Goal: Task Accomplishment & Management: Manage account settings

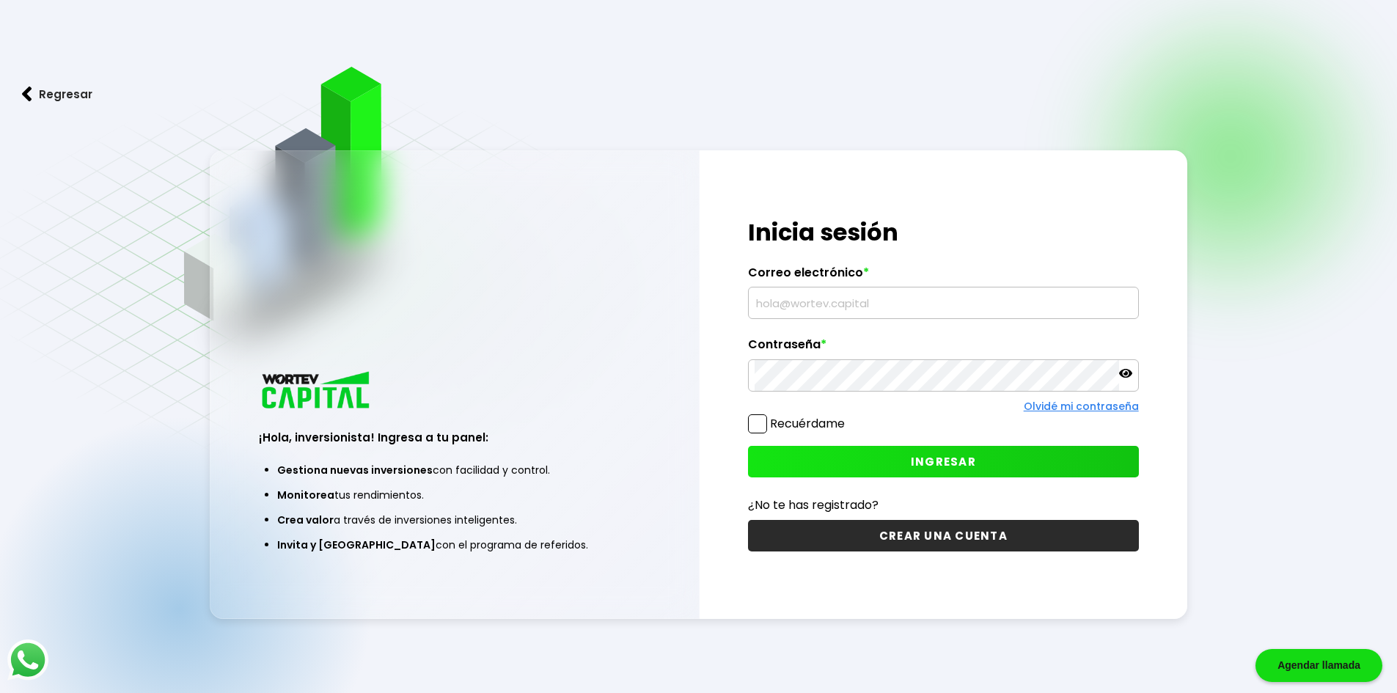
click at [879, 309] on input "text" at bounding box center [944, 302] width 378 height 31
type input "[EMAIL_ADDRESS][DOMAIN_NAME]"
click at [914, 469] on span "INGRESAR" at bounding box center [943, 461] width 65 height 15
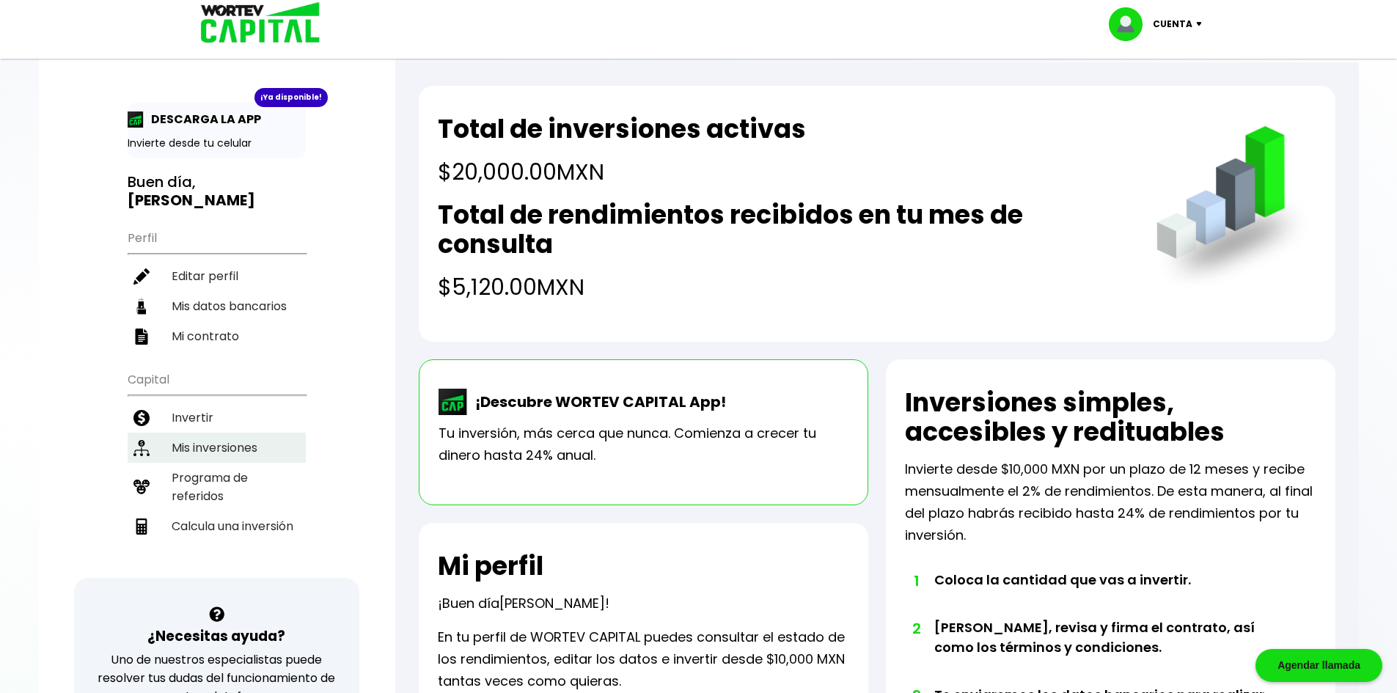
click at [210, 445] on li "Mis inversiones" at bounding box center [217, 448] width 178 height 30
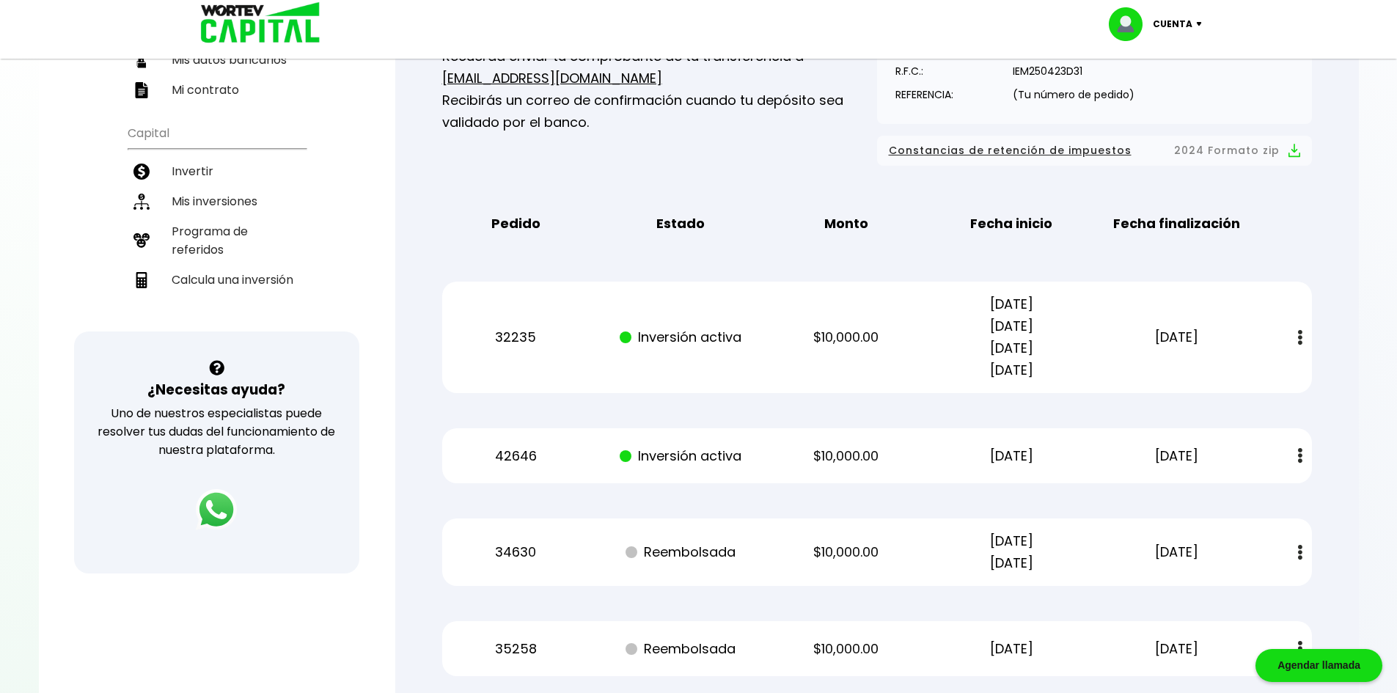
scroll to position [220, 0]
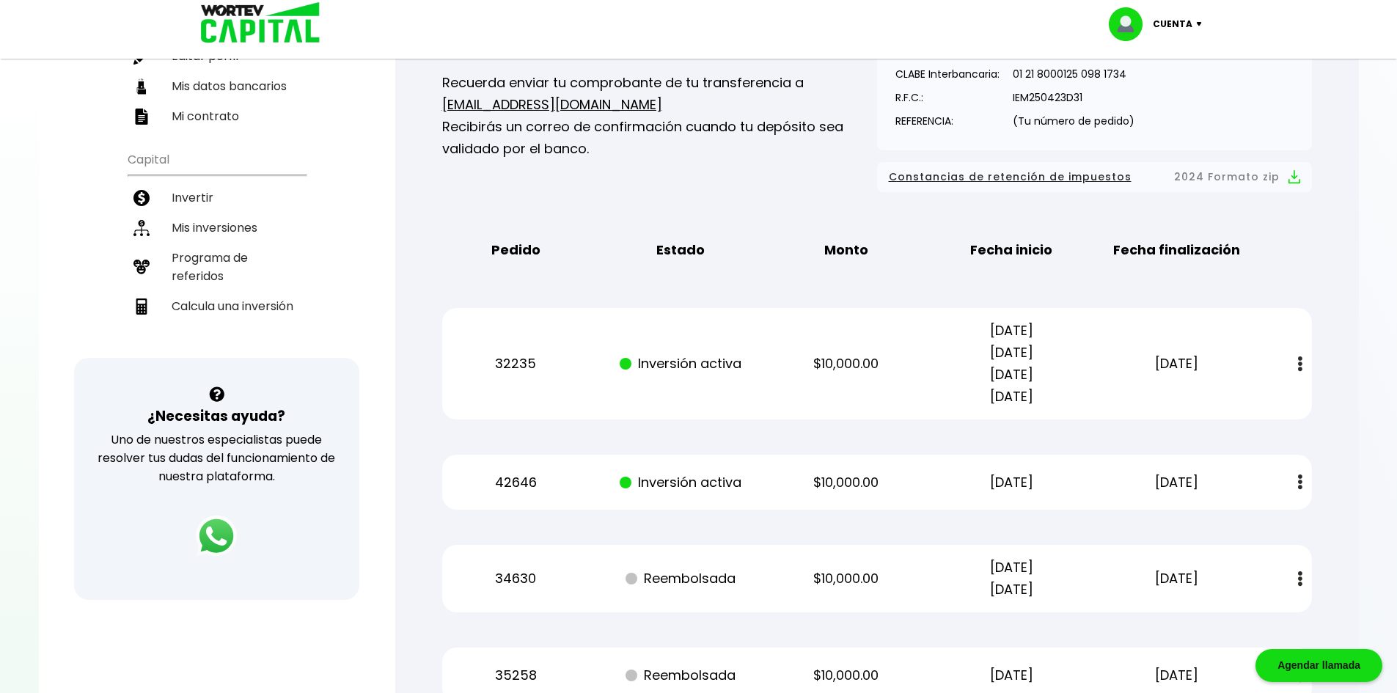
click at [1200, 26] on img at bounding box center [1202, 24] width 20 height 4
click at [1022, 445] on div "Mis inversiones Como inversionista activo de WORTEV CAPITAL, apoyas el crecimie…" at bounding box center [877, 366] width 917 height 900
click at [1176, 97] on li "Cerrar sesión" at bounding box center [1157, 98] width 117 height 30
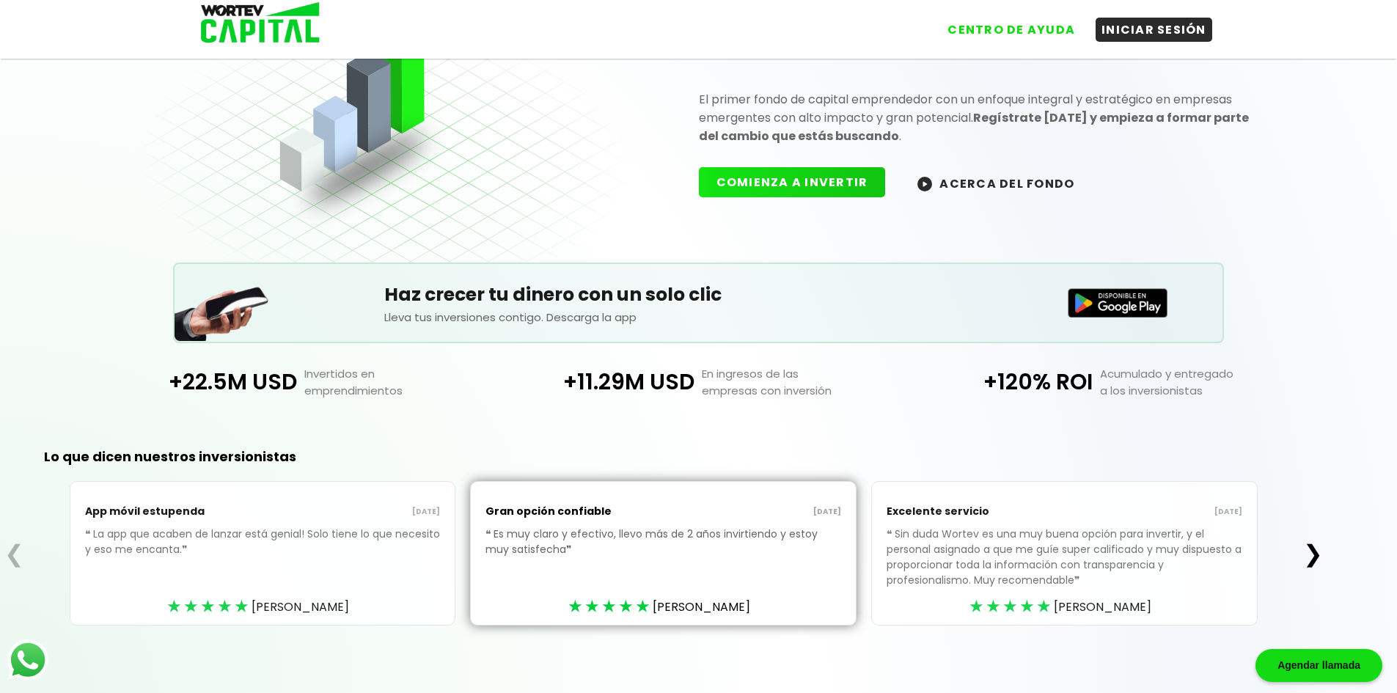
scroll to position [110, 0]
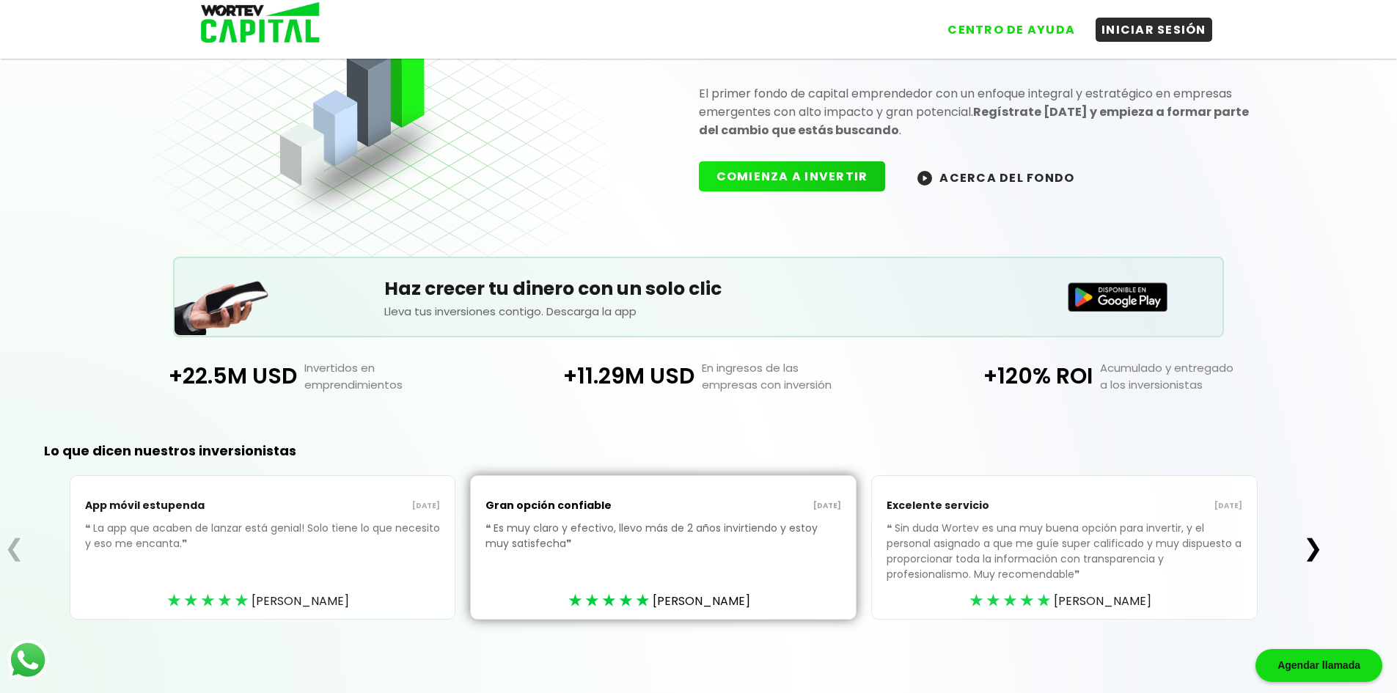
click at [838, 419] on div "Lo que dicen nuestros inversionistas ❮ App móvil estupenda [DATE] ❝ La app que …" at bounding box center [663, 554] width 1327 height 278
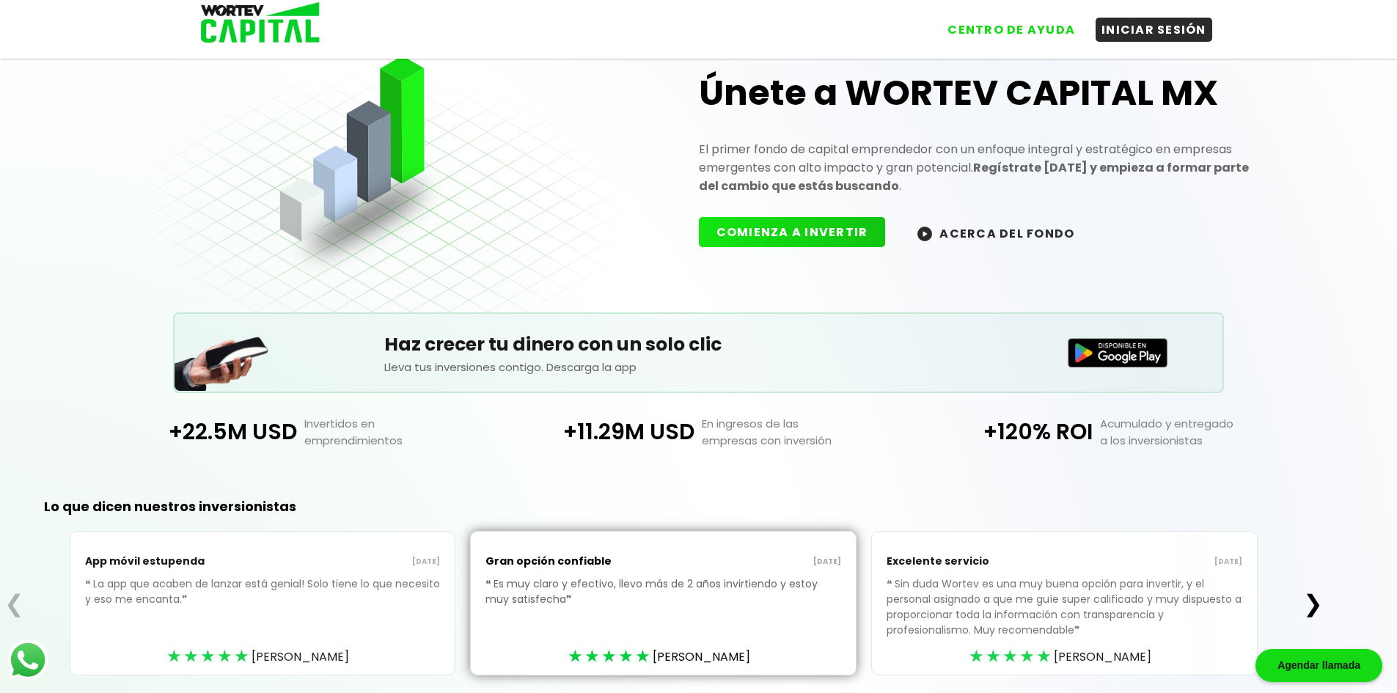
scroll to position [0, 0]
